Goal: Task Accomplishment & Management: Manage account settings

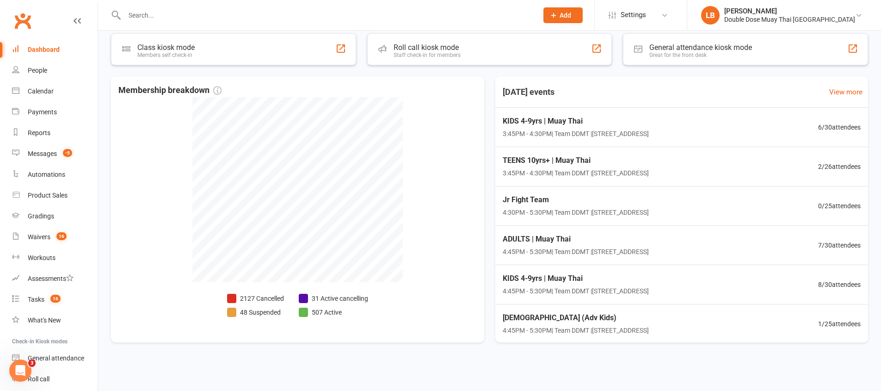
scroll to position [140, 0]
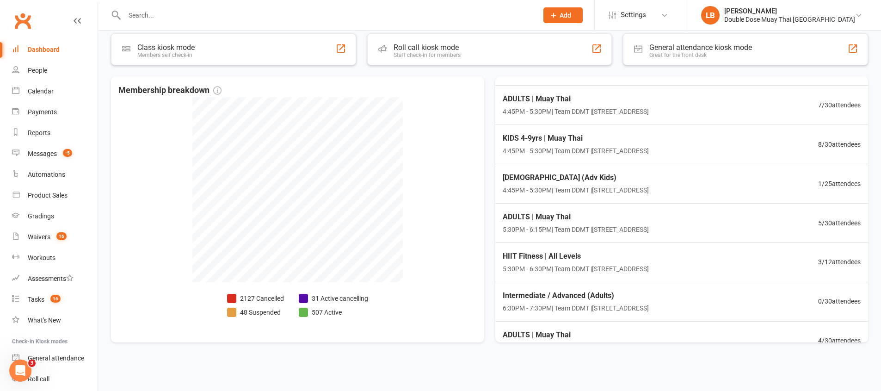
click at [178, 11] on input "text" at bounding box center [327, 15] width 410 height 13
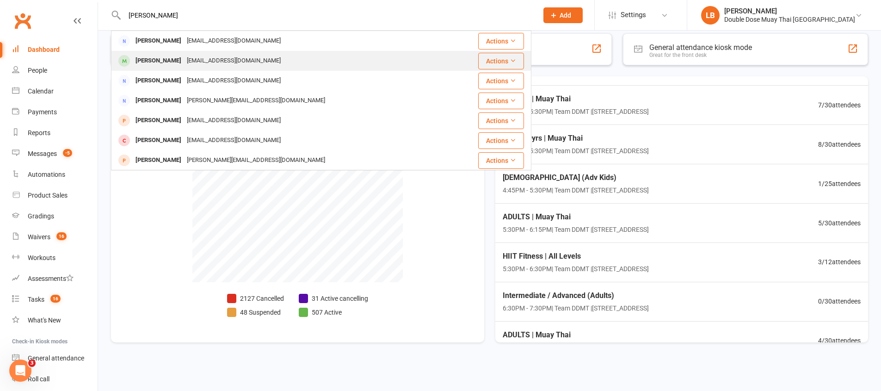
type input "[PERSON_NAME]"
click at [165, 56] on div "[PERSON_NAME]" at bounding box center [158, 60] width 51 height 13
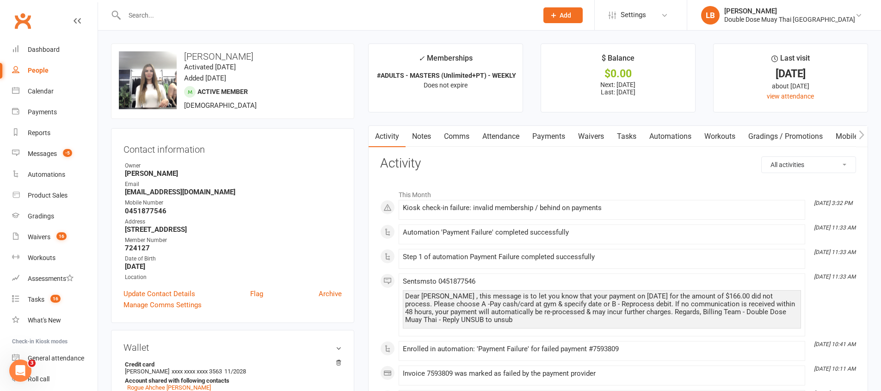
click at [536, 140] on link "Payments" at bounding box center [549, 136] width 46 height 21
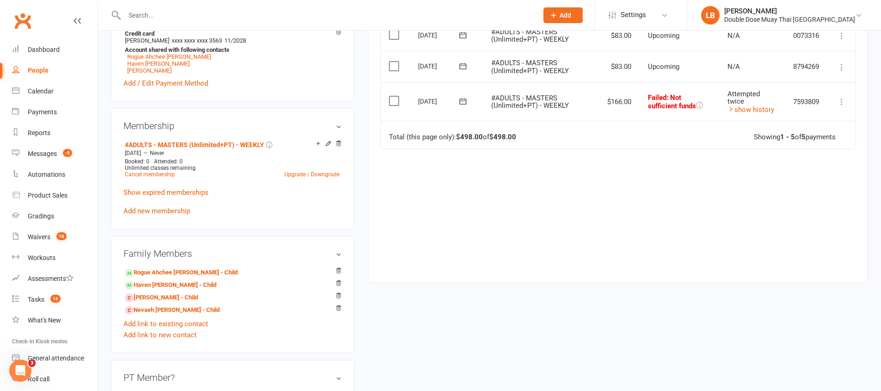
scroll to position [337, 0]
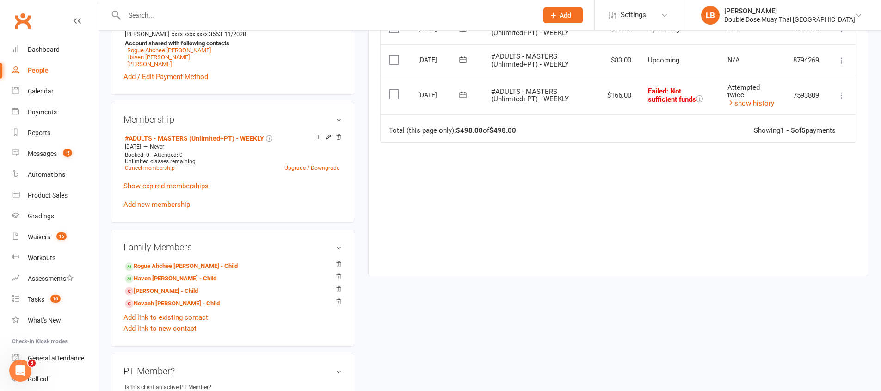
click at [597, 117] on td "Total (this page only): $498.00 of $498.00 Showing 1 - 5 of 5 payments" at bounding box center [617, 128] width 475 height 28
click at [463, 94] on icon at bounding box center [462, 95] width 7 height 6
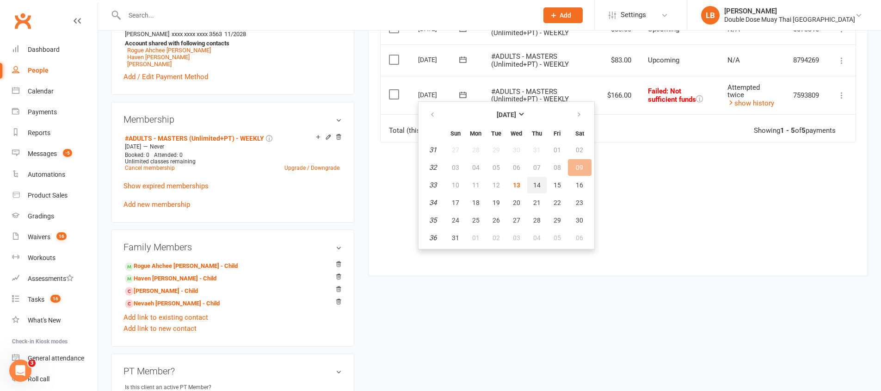
click at [538, 186] on span "14" at bounding box center [536, 184] width 7 height 7
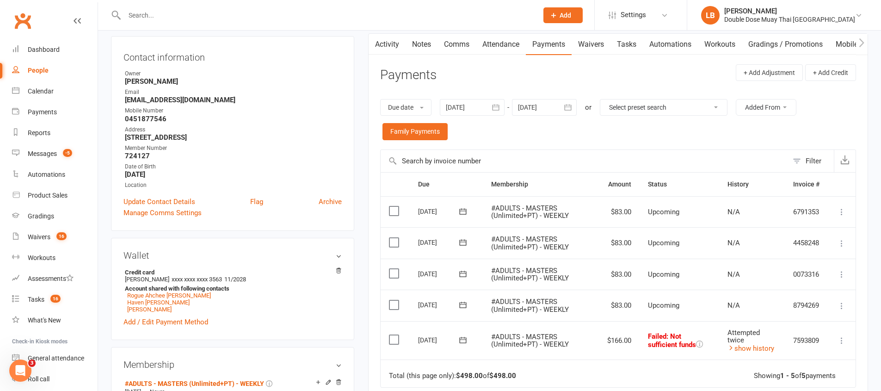
scroll to position [0, 0]
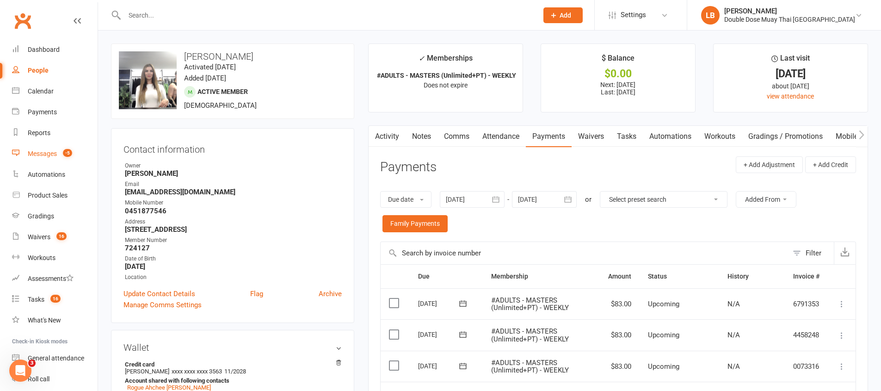
click at [45, 150] on div "Messages" at bounding box center [42, 153] width 29 height 7
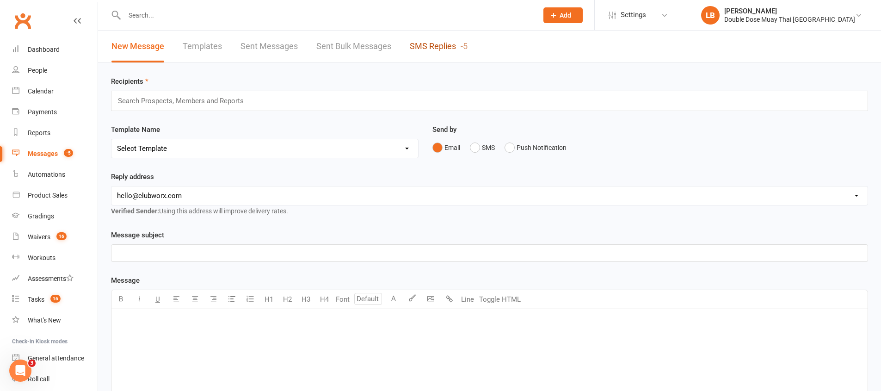
click at [452, 47] on link "SMS Replies -5" at bounding box center [439, 47] width 58 height 32
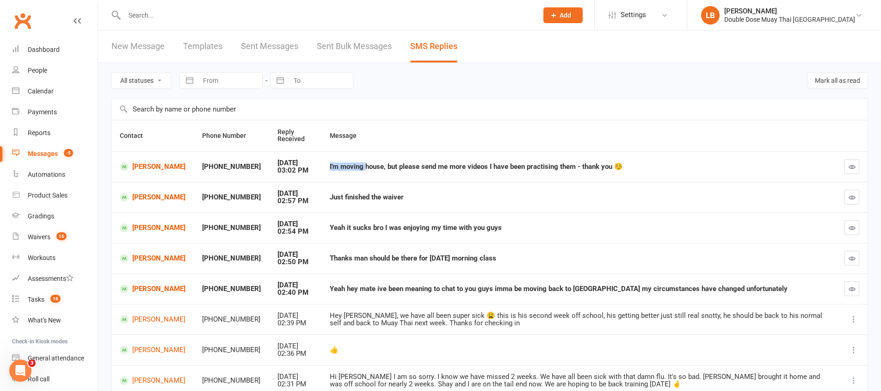
drag, startPoint x: 365, startPoint y: 170, endPoint x: 565, endPoint y: 169, distance: 200.6
click at [550, 165] on div "I'm moving house, but please send me more videos I have been practising them - …" at bounding box center [579, 167] width 498 height 8
drag, startPoint x: 361, startPoint y: 226, endPoint x: 391, endPoint y: 225, distance: 29.2
click at [362, 226] on div "Yeah it sucks bro I was enjoying my time with you guys" at bounding box center [579, 228] width 498 height 8
drag, startPoint x: 391, startPoint y: 225, endPoint x: 555, endPoint y: 235, distance: 164.9
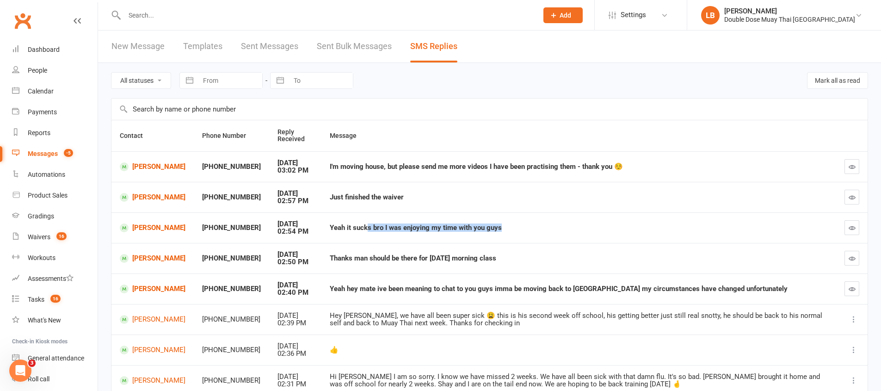
click at [534, 235] on td "Yeah it sucks bro I was enjoying my time with you guys" at bounding box center [578, 227] width 514 height 31
click at [547, 235] on td "Yeah it sucks bro I was enjoying my time with you guys" at bounding box center [578, 227] width 514 height 31
click at [165, 224] on link "[PERSON_NAME]" at bounding box center [153, 227] width 66 height 9
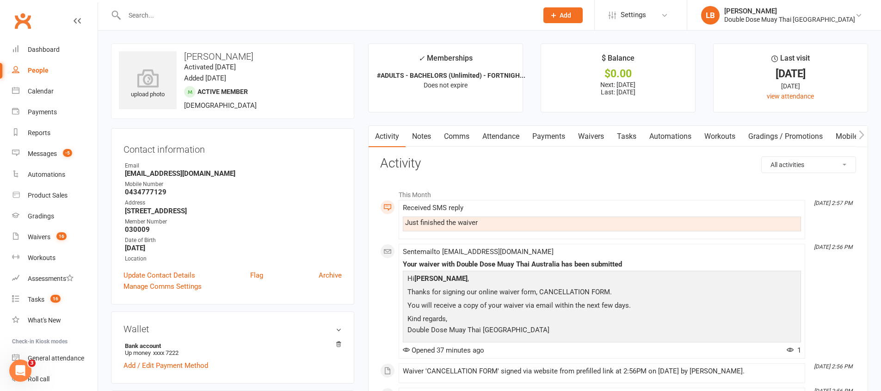
click at [454, 137] on link "Comms" at bounding box center [456, 136] width 38 height 21
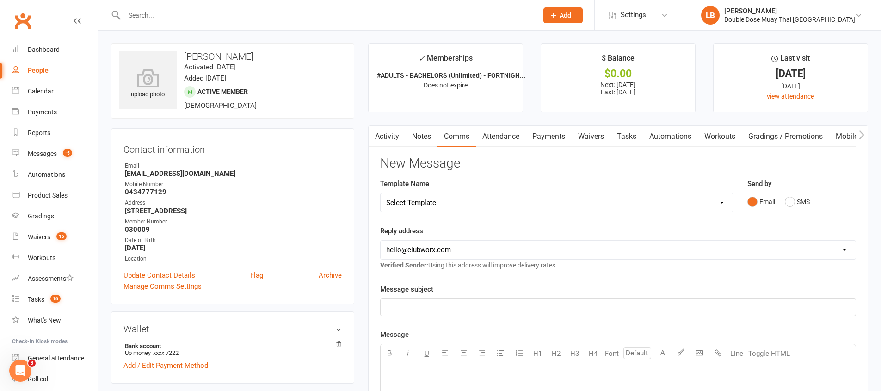
click at [783, 203] on div "Email SMS" at bounding box center [801, 202] width 109 height 18
click at [792, 204] on button "SMS" at bounding box center [796, 202] width 25 height 18
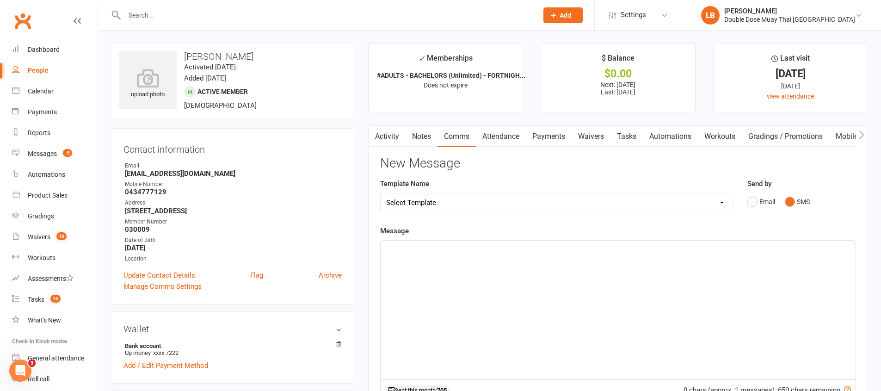
click at [521, 265] on div "﻿" at bounding box center [617, 309] width 475 height 139
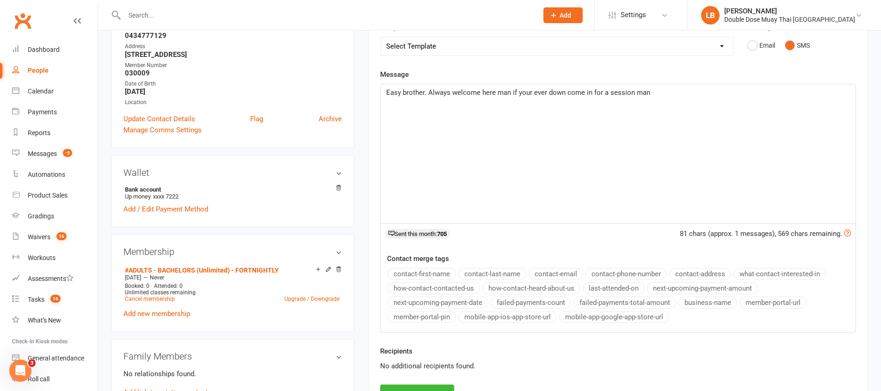
scroll to position [362, 0]
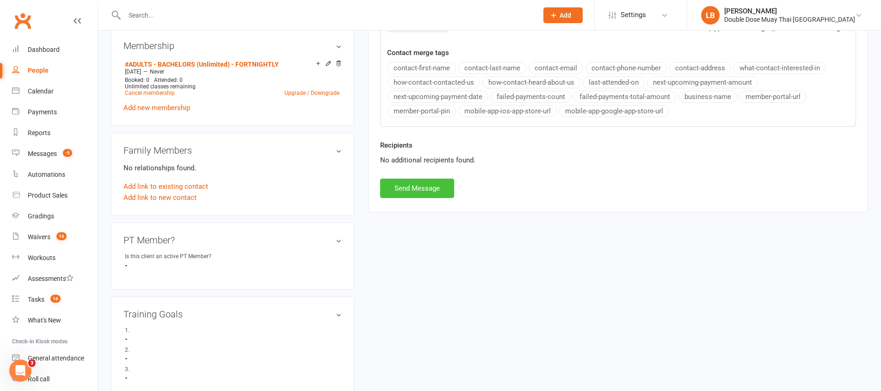
click at [416, 178] on button "Send Message" at bounding box center [417, 187] width 74 height 19
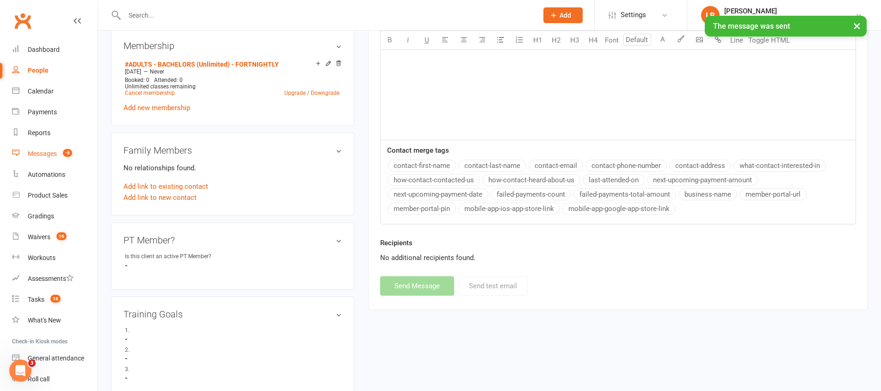
click at [42, 149] on link "Messages -5" at bounding box center [55, 153] width 86 height 21
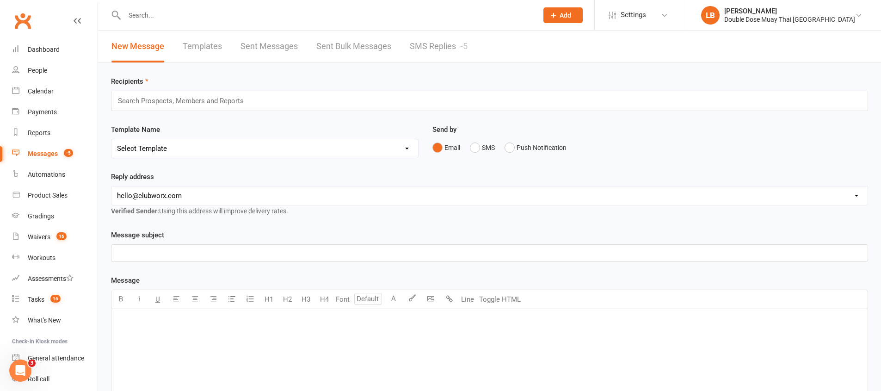
click at [442, 43] on link "SMS Replies -5" at bounding box center [439, 47] width 58 height 32
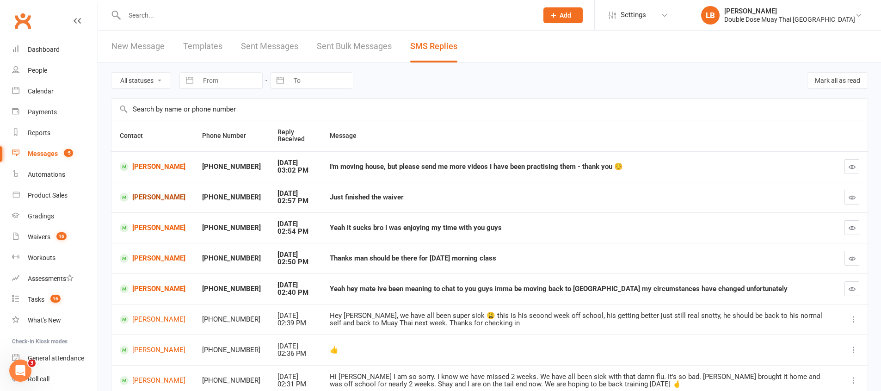
click at [184, 196] on link "[PERSON_NAME]" at bounding box center [153, 197] width 66 height 9
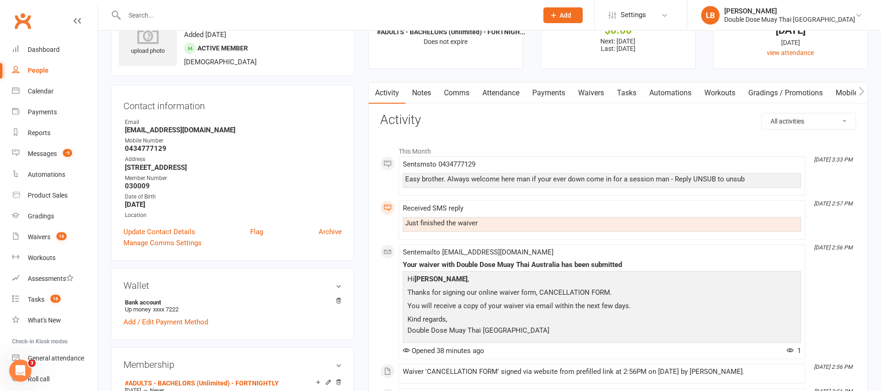
scroll to position [35, 0]
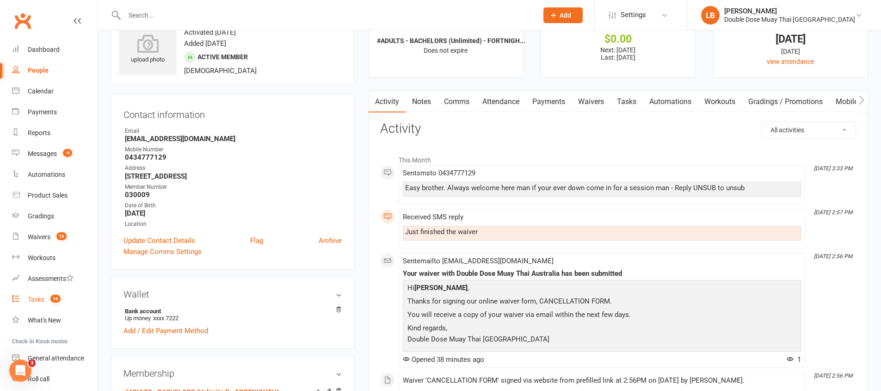
click at [50, 297] on count-badge "16" at bounding box center [53, 298] width 15 height 7
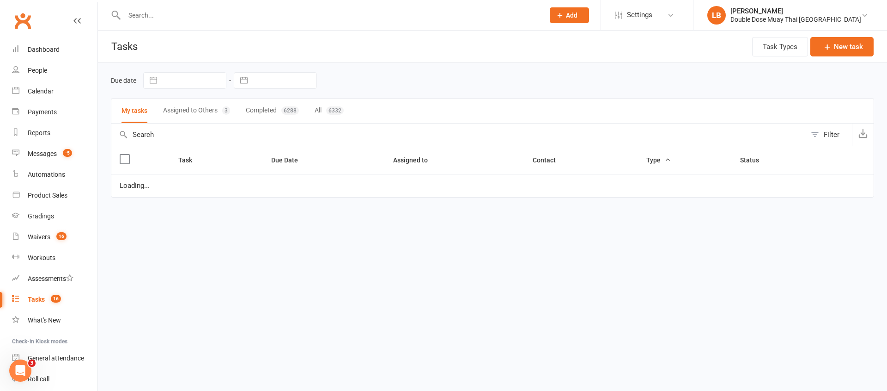
select select "started"
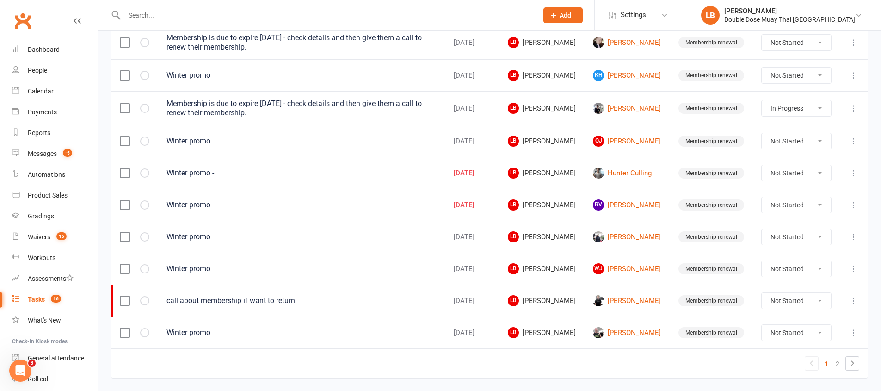
scroll to position [657, 0]
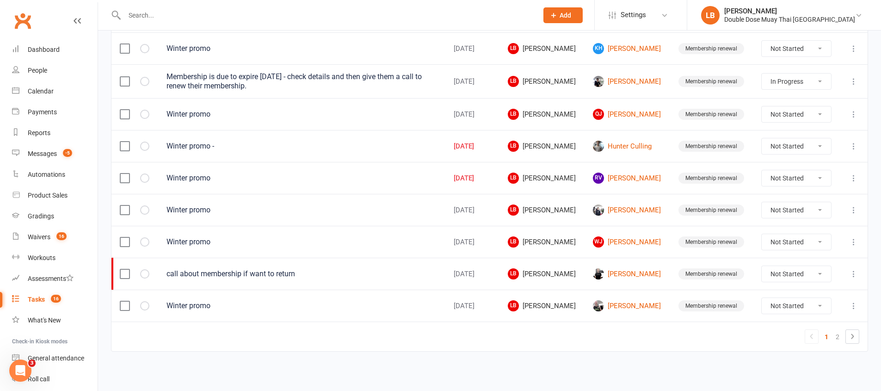
click at [33, 295] on div "Tasks" at bounding box center [36, 298] width 17 height 7
click at [37, 303] on link "Tasks 16" at bounding box center [55, 299] width 86 height 21
click at [839, 336] on link "2" at bounding box center [837, 336] width 11 height 13
select select "started"
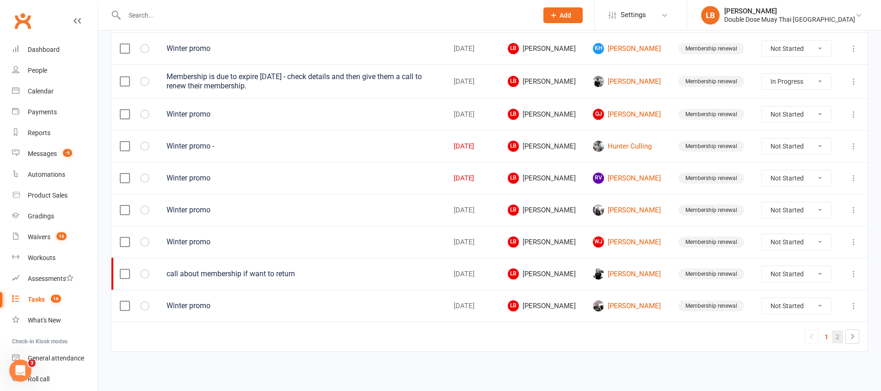
select select "started"
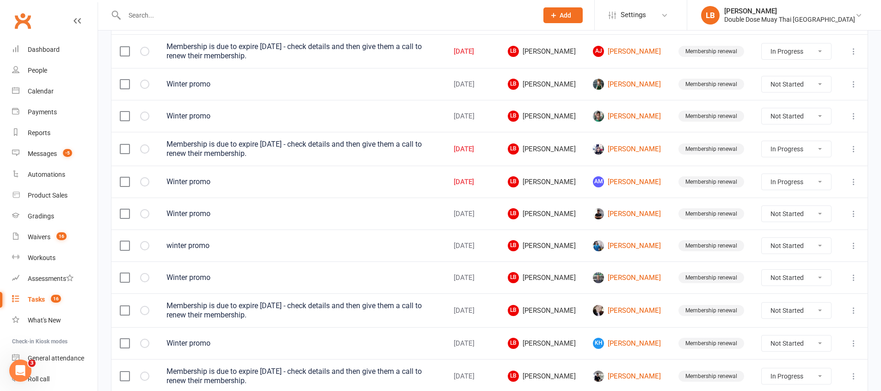
select select "started"
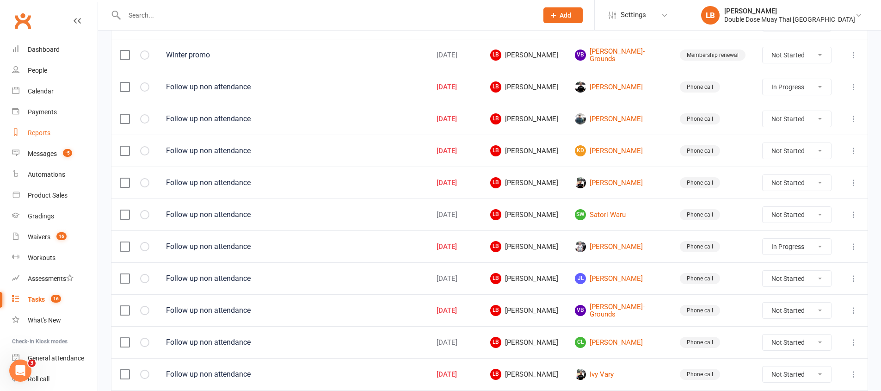
scroll to position [169, 0]
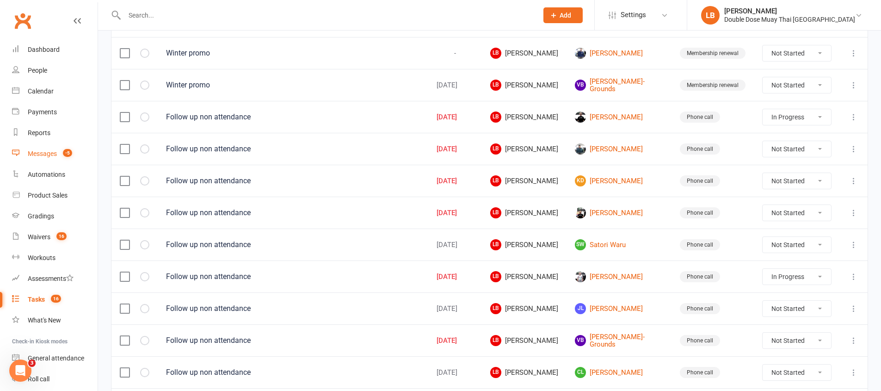
click at [39, 155] on div "Messages" at bounding box center [42, 153] width 29 height 7
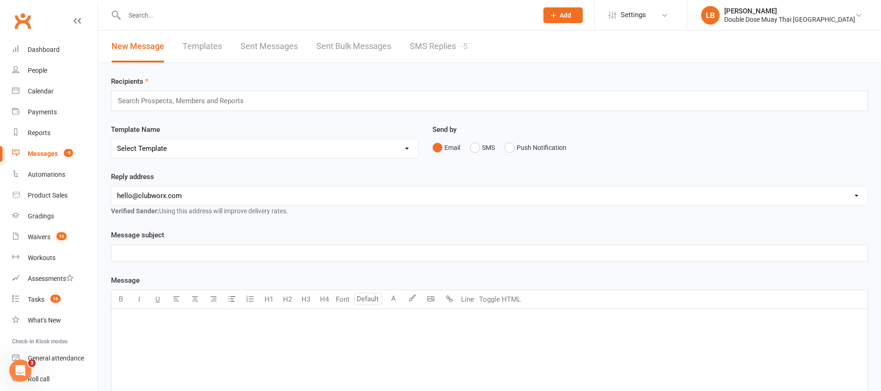
click at [410, 38] on link "SMS Replies -5" at bounding box center [439, 47] width 58 height 32
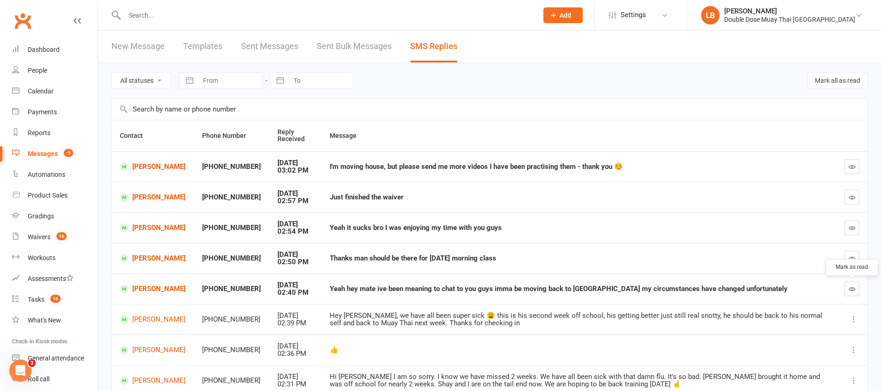
click at [854, 290] on icon "button" at bounding box center [851, 288] width 7 height 7
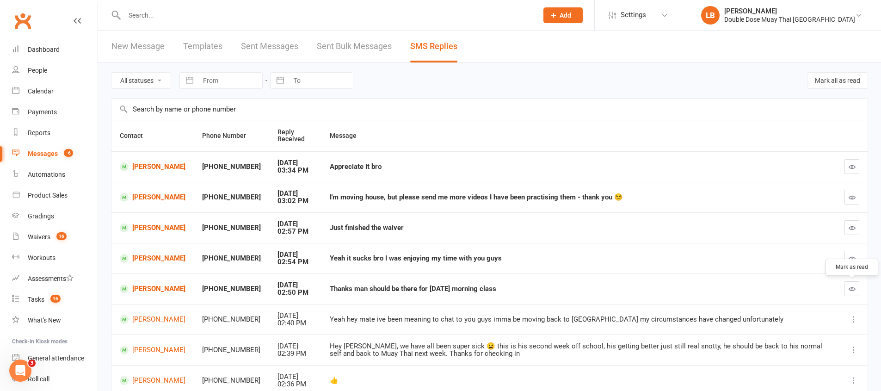
click at [857, 288] on button "button" at bounding box center [851, 288] width 15 height 15
click at [850, 257] on icon "button" at bounding box center [851, 258] width 7 height 7
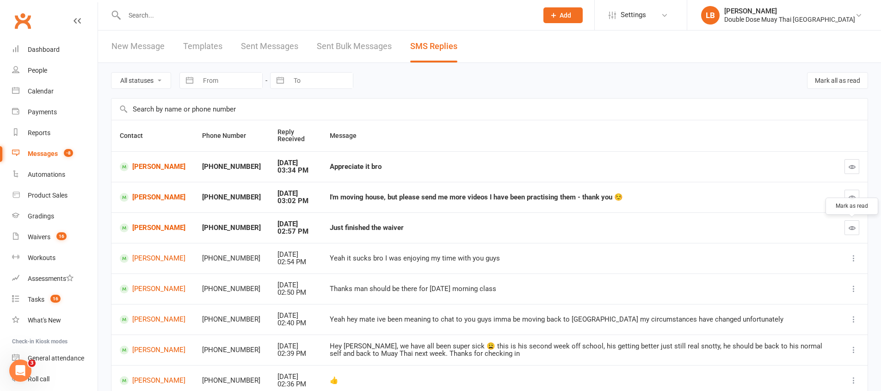
click at [855, 230] on button "button" at bounding box center [851, 227] width 15 height 15
drag, startPoint x: 319, startPoint y: 196, endPoint x: 615, endPoint y: 199, distance: 295.8
click at [589, 193] on td "I'm moving house, but please send me more videos I have been practising them - …" at bounding box center [578, 197] width 514 height 31
click at [632, 204] on td "I'm moving house, but please send me more videos I have been practising them - …" at bounding box center [578, 197] width 514 height 31
click at [852, 200] on icon "button" at bounding box center [851, 197] width 7 height 7
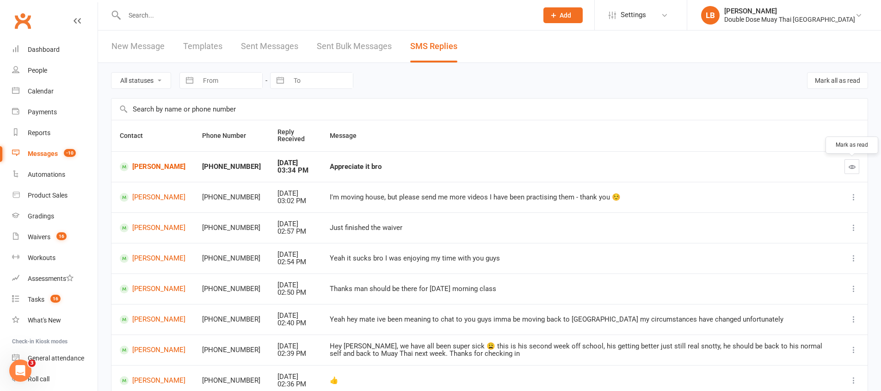
click at [852, 165] on icon "button" at bounding box center [851, 166] width 7 height 7
click at [31, 295] on div "Tasks" at bounding box center [36, 298] width 17 height 7
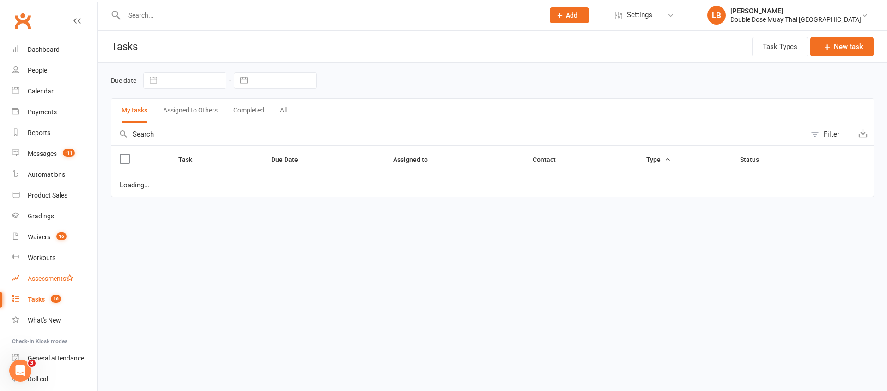
select select "started"
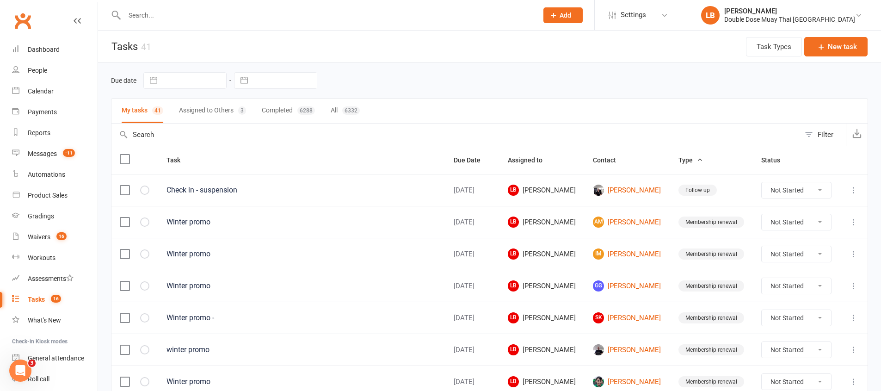
drag, startPoint x: 765, startPoint y: 385, endPoint x: 738, endPoint y: 409, distance: 36.4
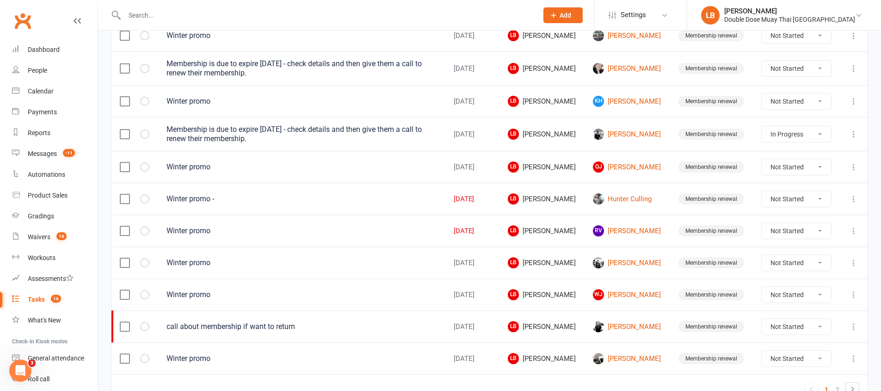
scroll to position [657, 0]
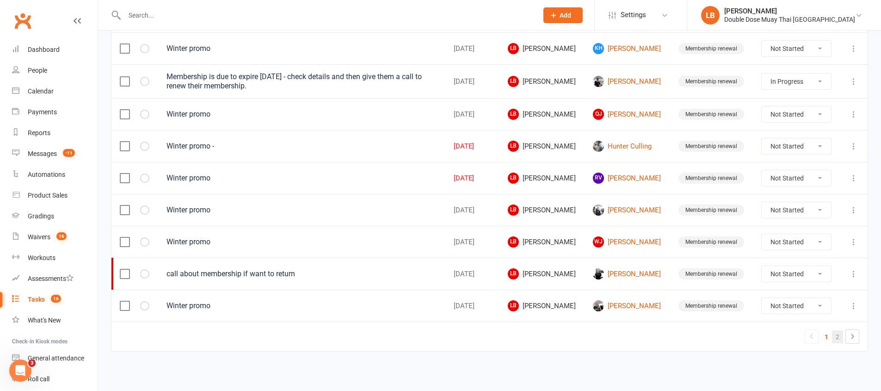
click at [842, 330] on link "2" at bounding box center [837, 336] width 11 height 13
select select "started"
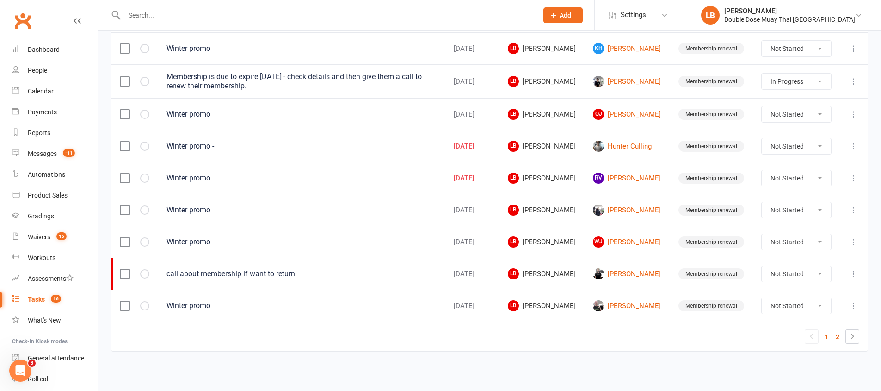
click at [838, 333] on link "2" at bounding box center [837, 336] width 11 height 13
select select "started"
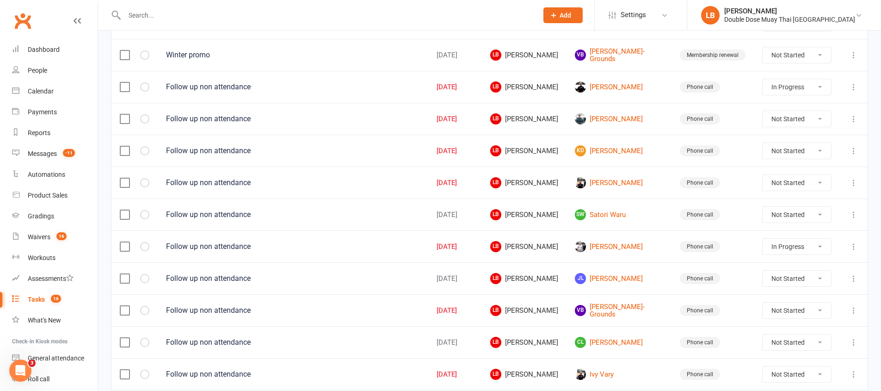
scroll to position [197, 0]
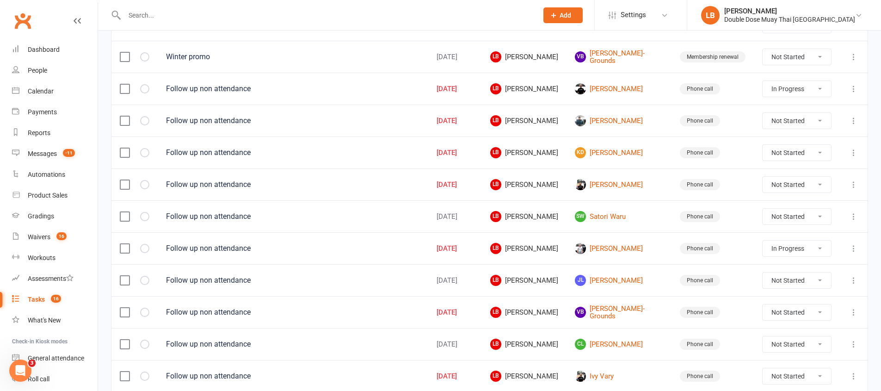
click at [815, 154] on select "Not Started In Progress Waiting Complete" at bounding box center [796, 153] width 68 height 16
select select "unstarted"
select select "started"
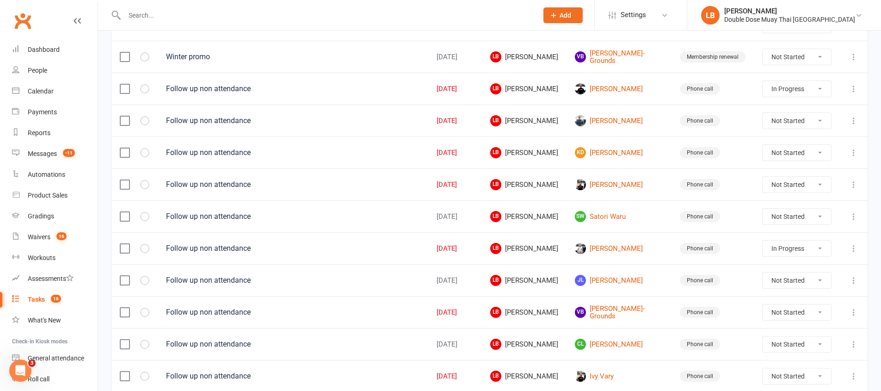
select select "started"
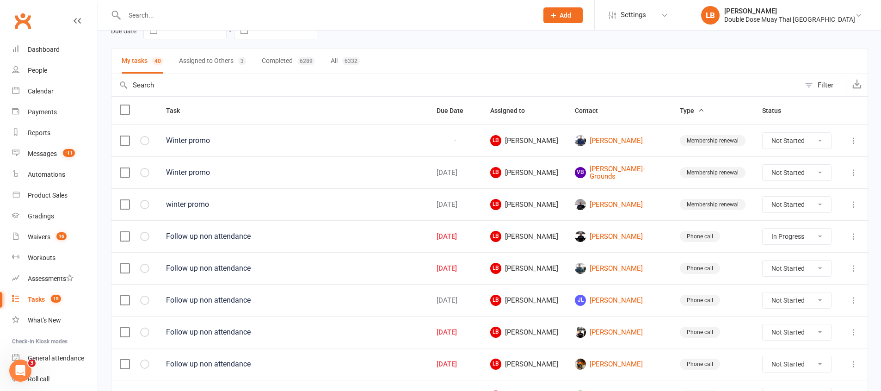
scroll to position [35, 0]
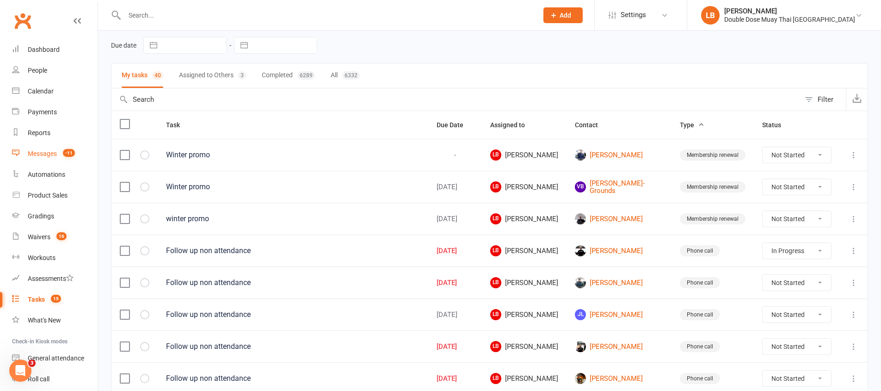
click at [53, 146] on link "Messages -11" at bounding box center [55, 153] width 86 height 21
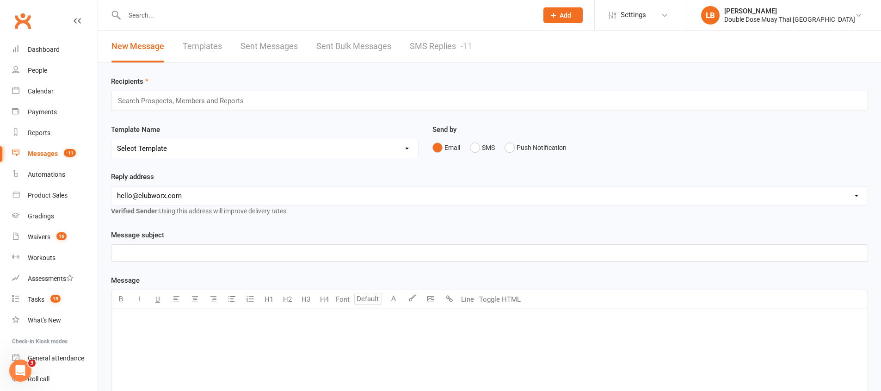
click at [441, 43] on link "SMS Replies -11" at bounding box center [441, 47] width 62 height 32
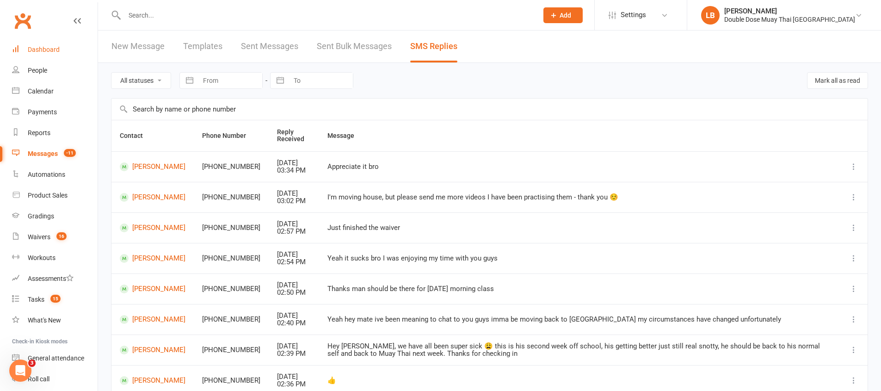
click at [62, 53] on link "Dashboard" at bounding box center [55, 49] width 86 height 21
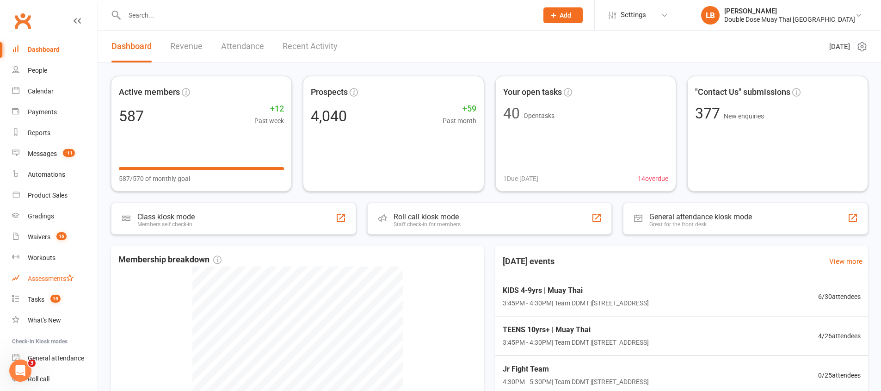
click at [47, 286] on link "Assessments" at bounding box center [55, 278] width 86 height 21
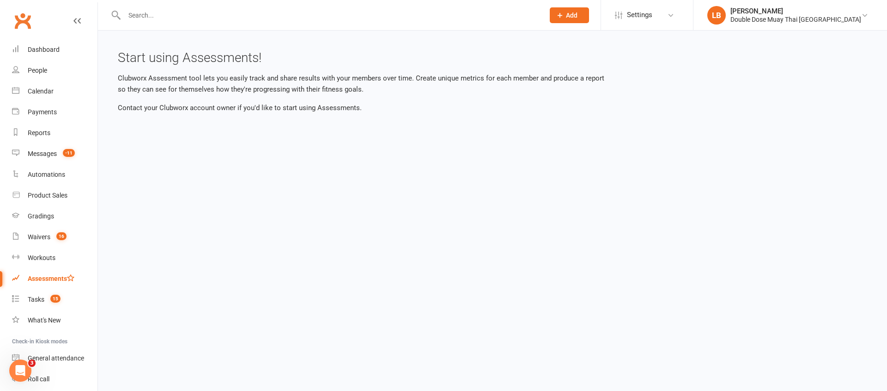
click at [47, 286] on link "Assessments" at bounding box center [55, 278] width 86 height 21
click at [42, 292] on link "Tasks 15" at bounding box center [55, 299] width 86 height 21
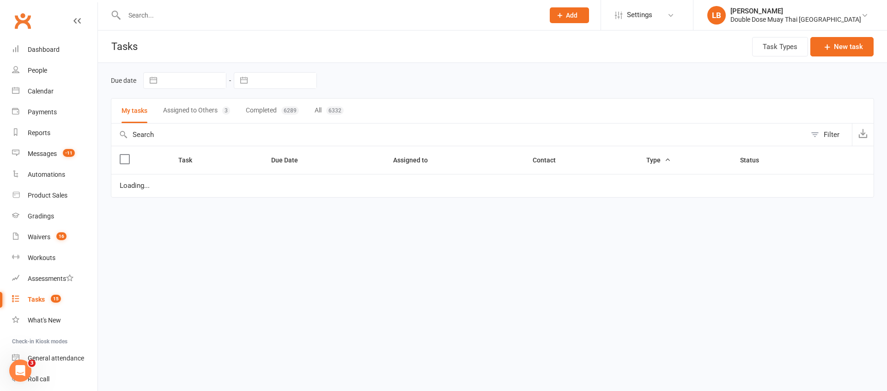
select select "started"
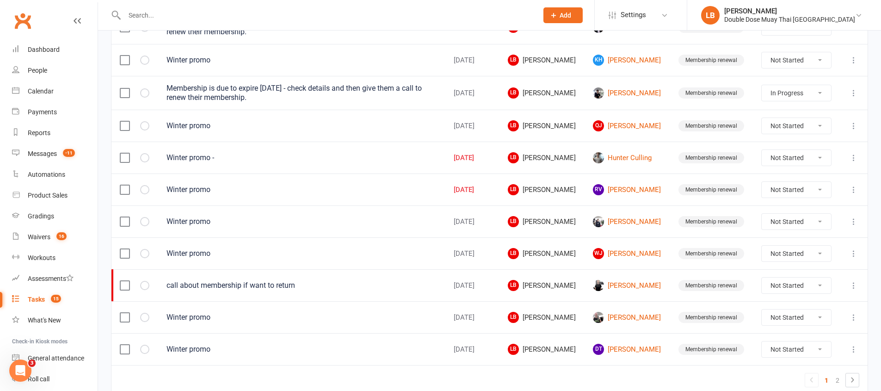
scroll to position [657, 0]
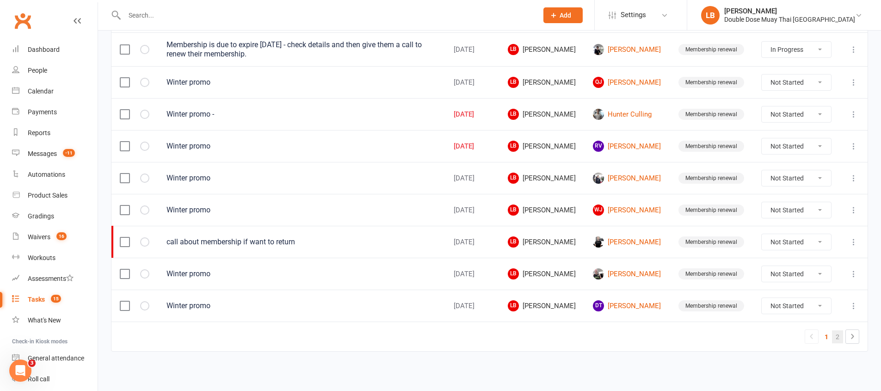
click at [840, 338] on link "2" at bounding box center [837, 336] width 11 height 13
select select "started"
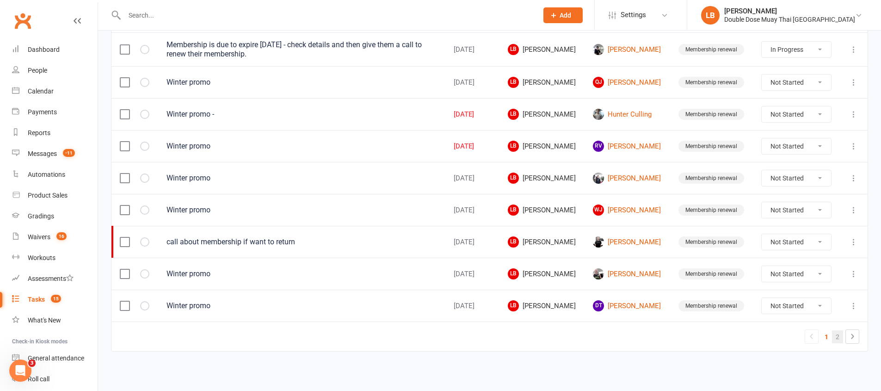
select select "started"
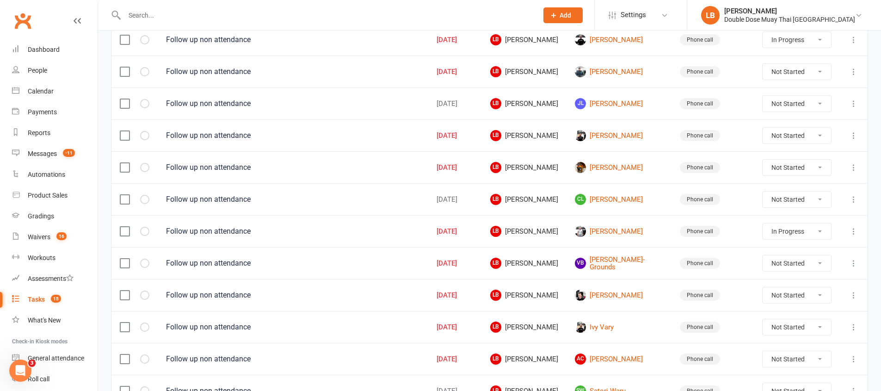
scroll to position [331, 0]
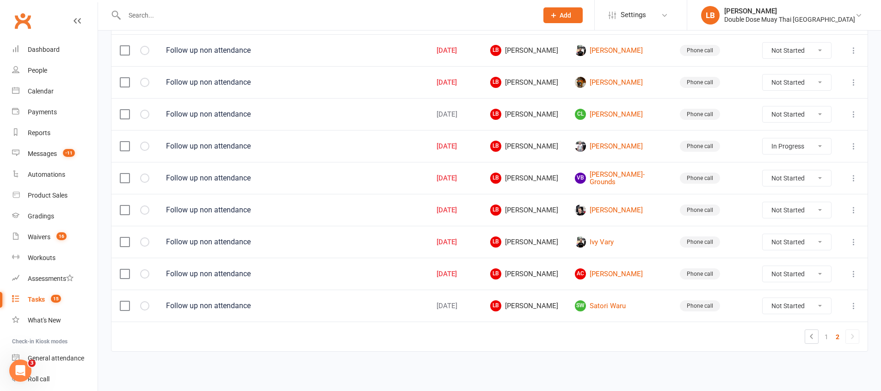
click at [52, 36] on div "Clubworx" at bounding box center [49, 26] width 98 height 34
click at [50, 41] on link "Dashboard" at bounding box center [55, 49] width 86 height 21
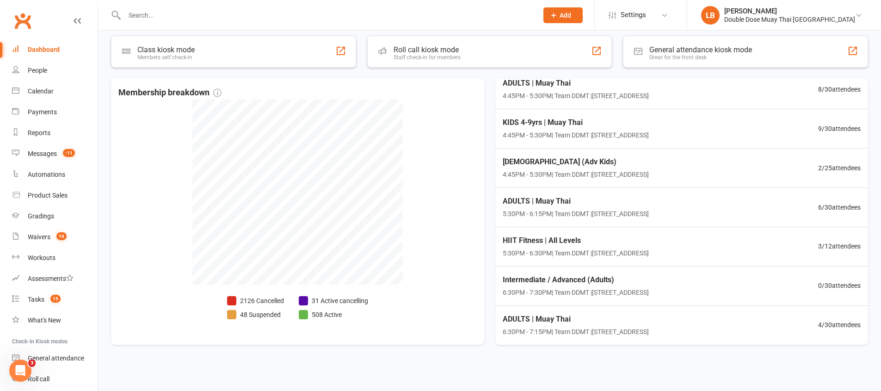
scroll to position [169, 0]
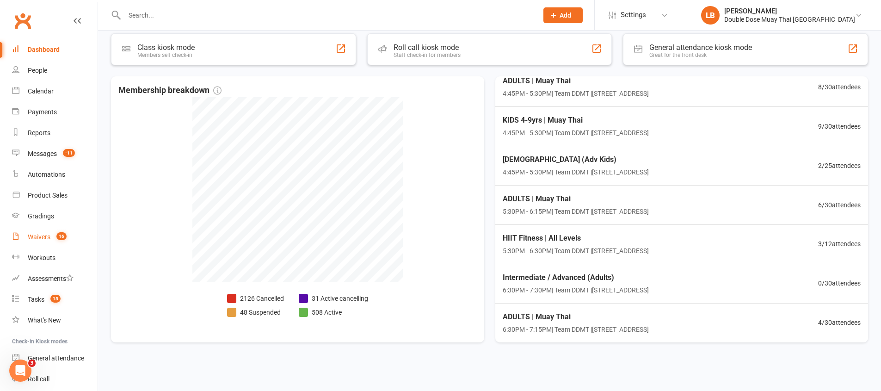
click at [46, 239] on div "Waivers" at bounding box center [39, 236] width 23 height 7
select select "100"
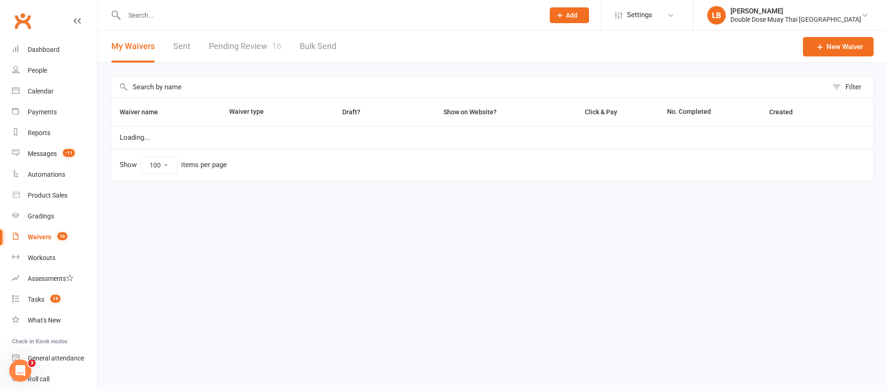
click at [246, 40] on link "Pending Review 16" at bounding box center [245, 47] width 73 height 32
select select "100"
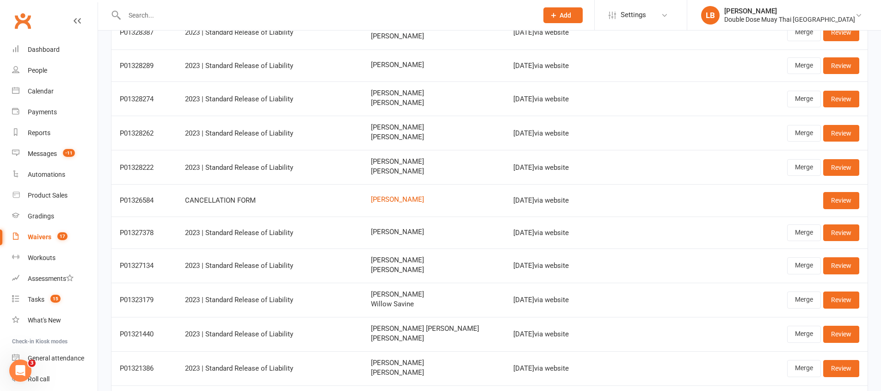
scroll to position [263, 0]
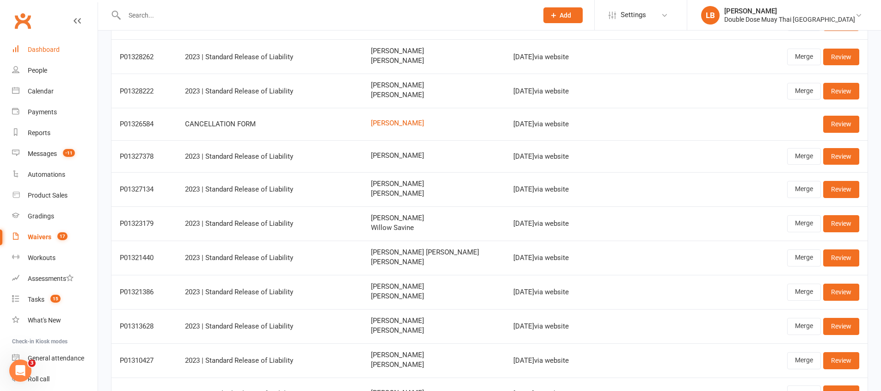
click at [52, 41] on link "Dashboard" at bounding box center [55, 49] width 86 height 21
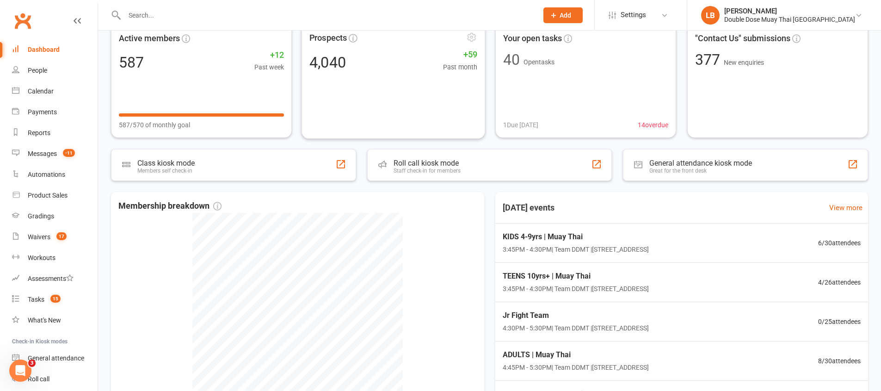
scroll to position [169, 0]
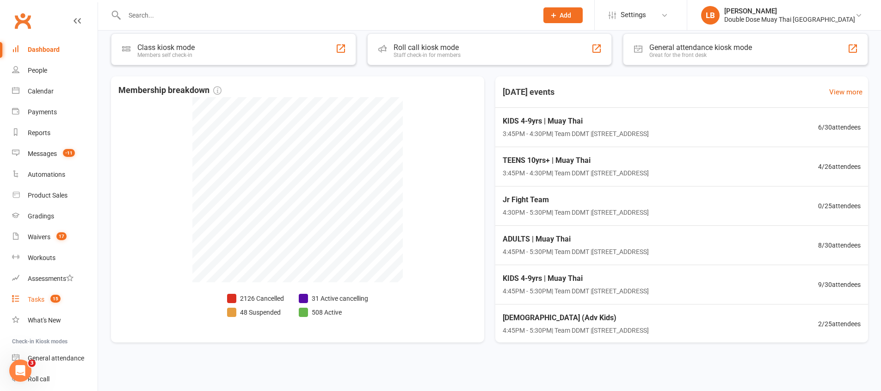
click at [64, 299] on link "Tasks 15" at bounding box center [55, 299] width 86 height 21
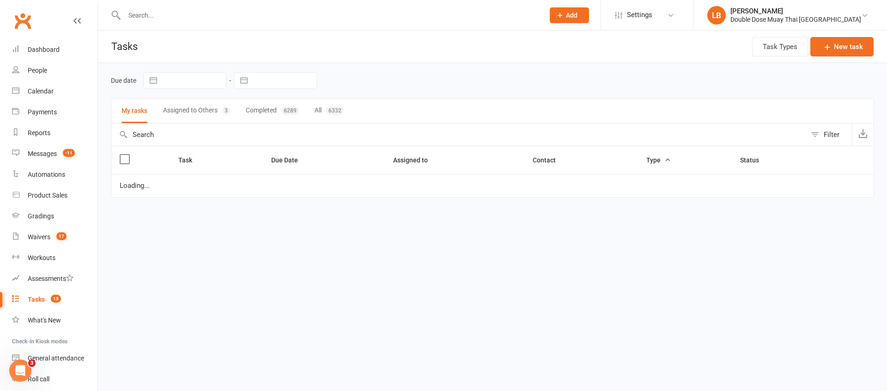
select select "started"
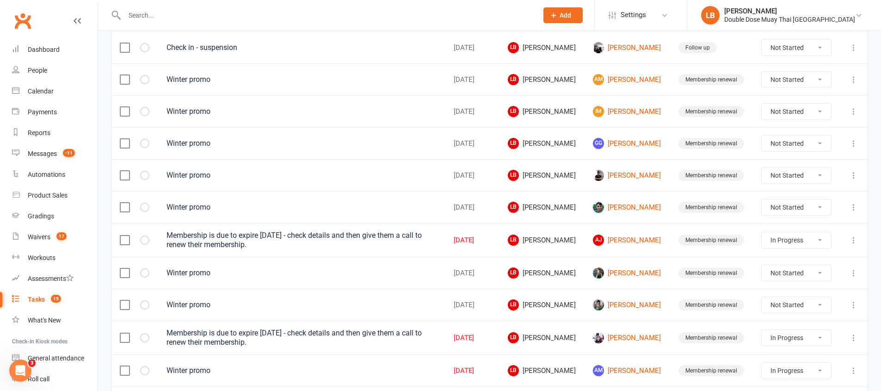
scroll to position [290, 0]
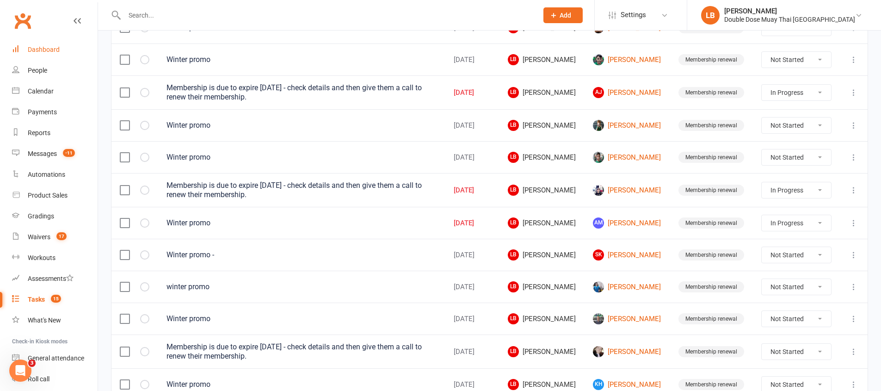
click at [57, 49] on div "Dashboard" at bounding box center [44, 49] width 32 height 7
